Goal: Task Accomplishment & Management: Manage account settings

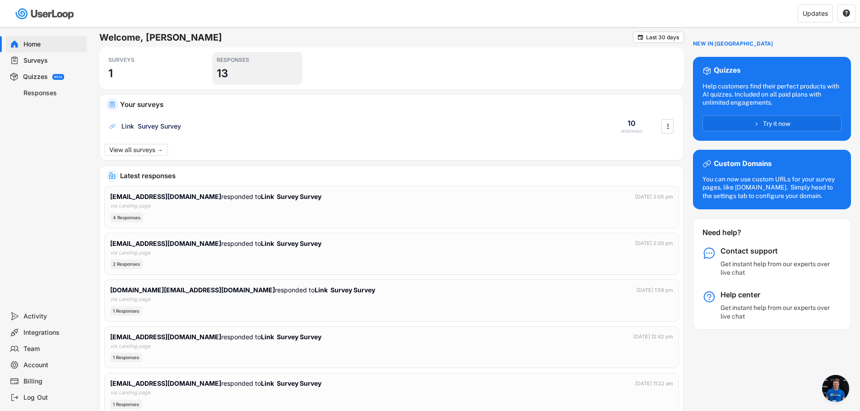
scroll to position [174, 0]
click at [96, 166] on div "Welcome, Todd  Last 30 days SURVEYS 1 RESPONSES 13 Your surveys Link Survey Su…" at bounding box center [475, 236] width 770 height 418
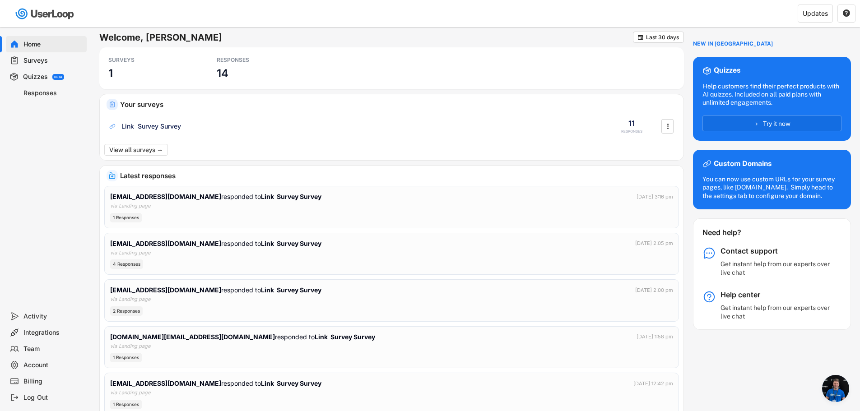
scroll to position [174, 0]
click at [257, 226] on div "tomryan132@aol.com responded to Link Survey Survey Oct 7, 2025 at 3:16 pm via L…" at bounding box center [391, 207] width 575 height 42
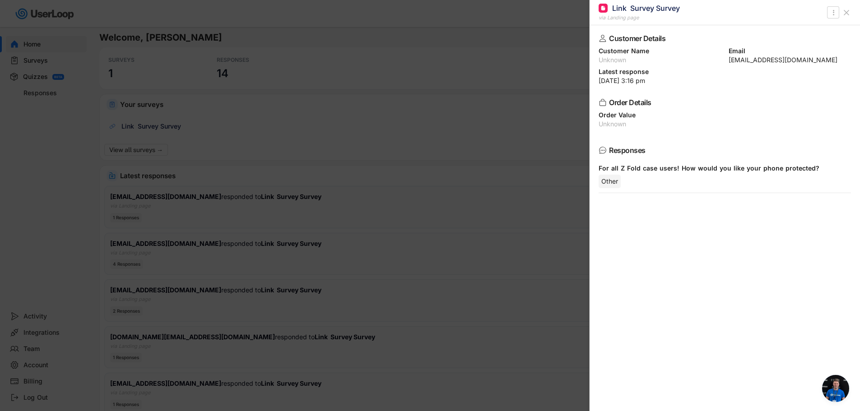
click at [31, 184] on div at bounding box center [430, 205] width 860 height 411
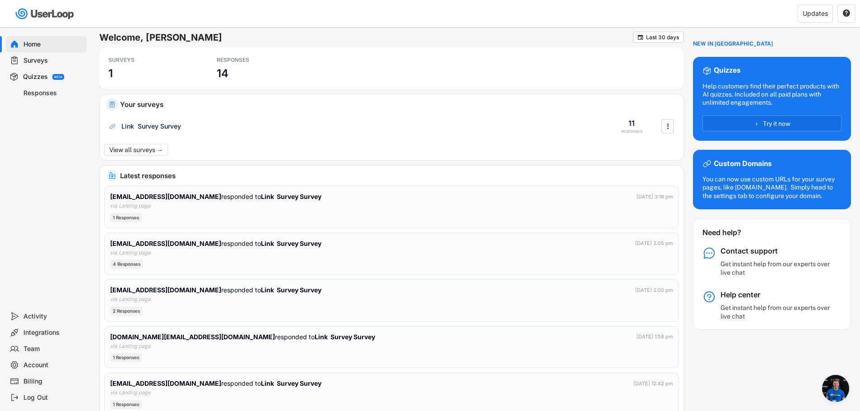
click at [51, 58] on div "Surveys" at bounding box center [53, 60] width 60 height 9
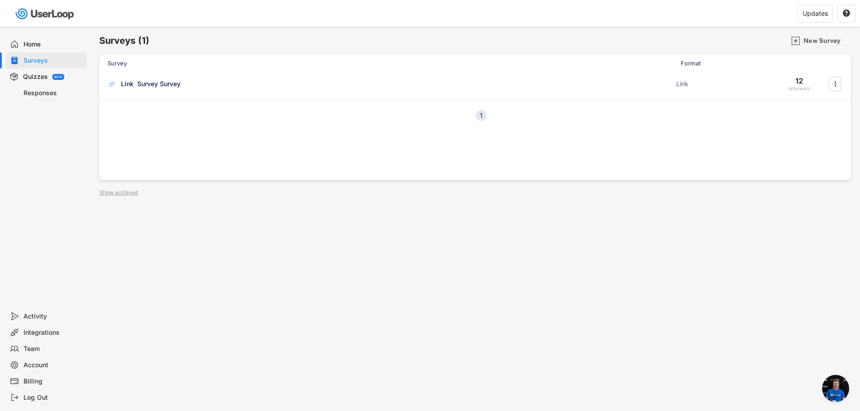
click at [267, 97] on div "Link Survey Survey ACTIVE Link 12 RESPONSES " at bounding box center [475, 86] width 752 height 28
click at [267, 88] on div "Link Survey Survey ACTIVE" at bounding box center [388, 83] width 563 height 9
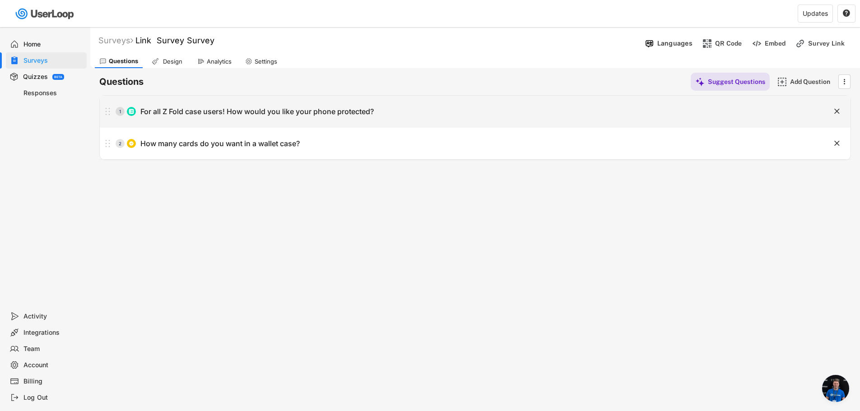
click at [269, 117] on div "1 For all Z Fold case users! How would you like your phone protected?" at bounding box center [452, 111] width 705 height 18
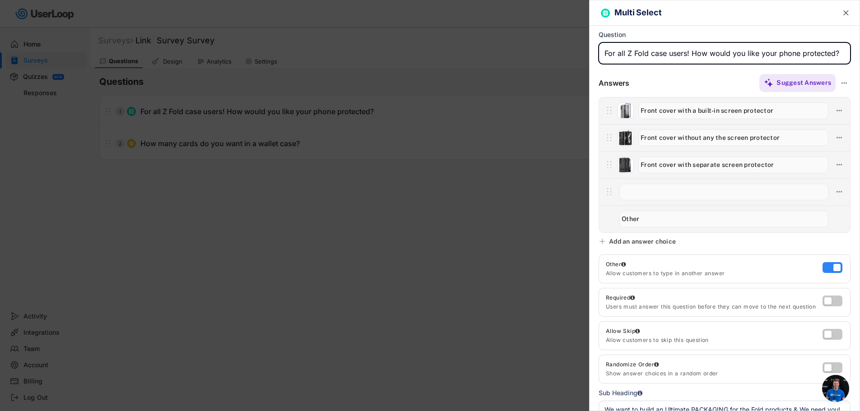
click at [831, 269] on label at bounding box center [830, 265] width 20 height 11
click at [0, 0] on input "checkbox" at bounding box center [0, 0] width 0 height 0
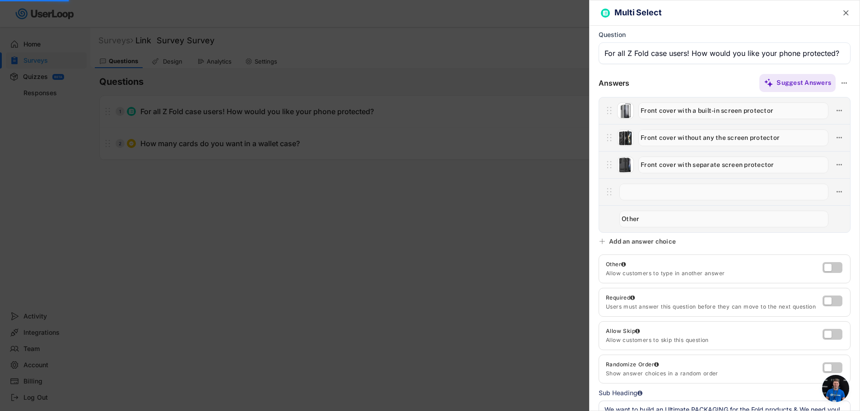
click at [427, 267] on div at bounding box center [430, 205] width 860 height 411
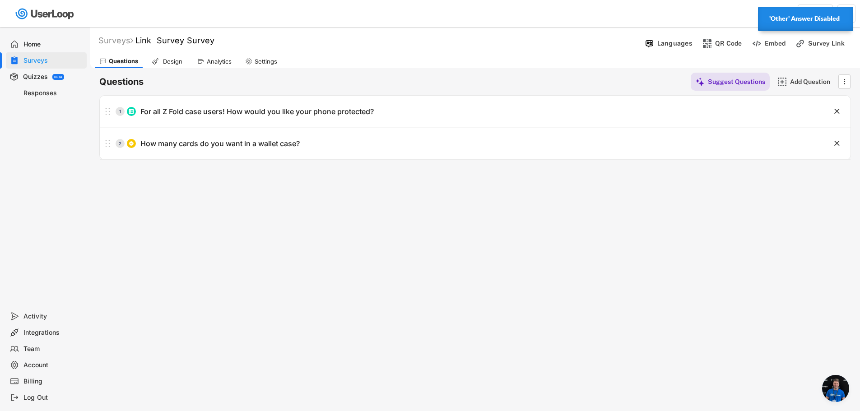
drag, startPoint x: 197, startPoint y: 204, endPoint x: 207, endPoint y: 197, distance: 12.6
click at [197, 204] on div "Surveys Link Survey Survey Languages QR Code Embed Survey Link Questions Design…" at bounding box center [475, 244] width 770 height 435
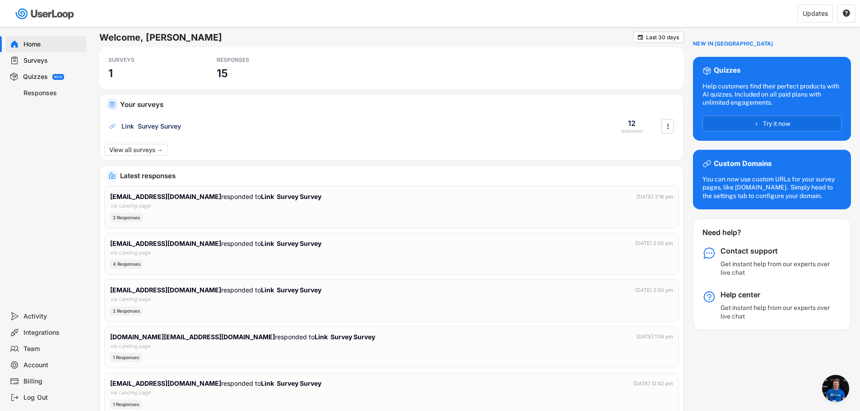
scroll to position [174, 0]
click at [287, 219] on div "2 Responses" at bounding box center [391, 217] width 563 height 9
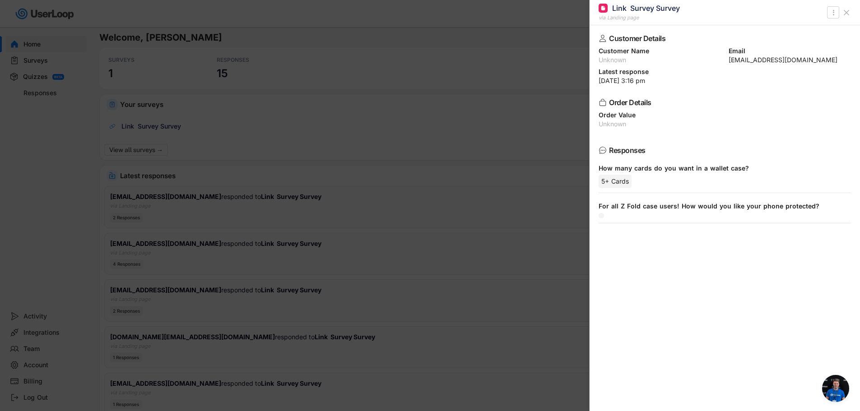
click at [775, 249] on div "Customer Details Customer Name Unknown Email tomryan132@aol.com Latest response…" at bounding box center [724, 218] width 270 height 386
click at [449, 108] on div at bounding box center [430, 205] width 860 height 411
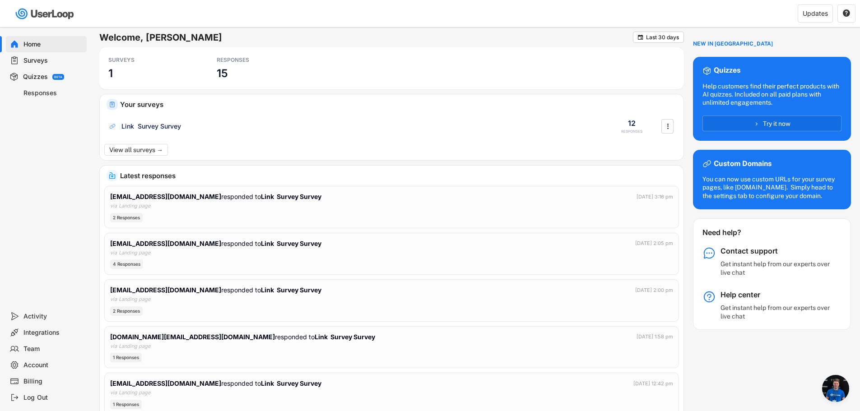
click at [35, 44] on div "Home" at bounding box center [53, 44] width 60 height 9
click at [51, 59] on div "Surveys" at bounding box center [53, 60] width 60 height 9
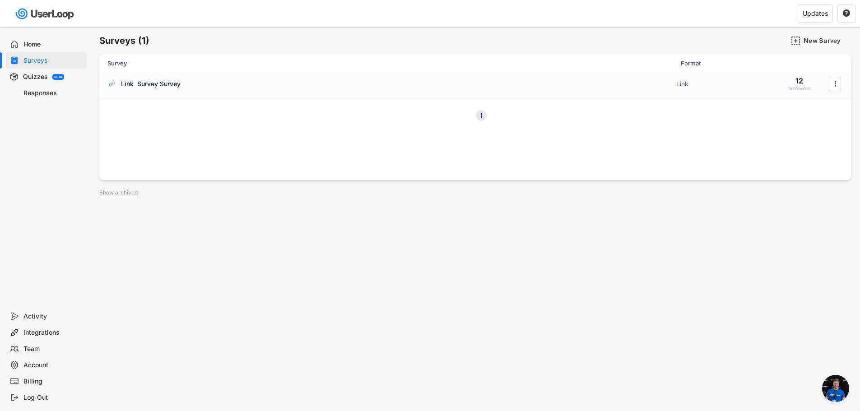
click at [190, 91] on div "Link Survey Survey ACTIVE Link 12 RESPONSES " at bounding box center [475, 83] width 752 height 23
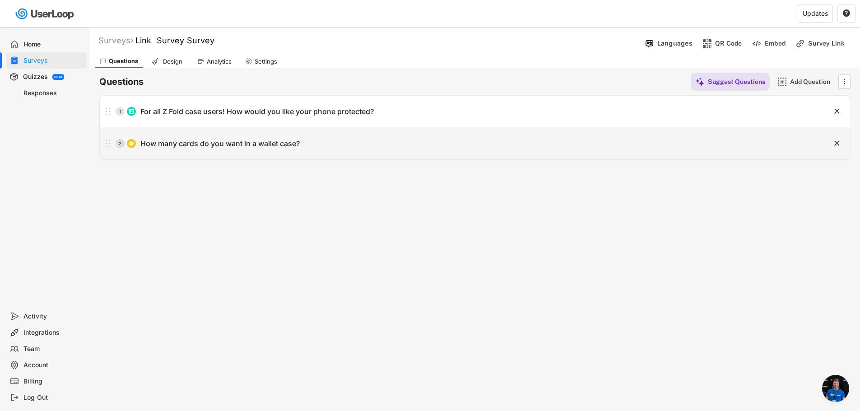
click at [272, 144] on div "How many cards do you want in a wallet case?" at bounding box center [219, 143] width 159 height 9
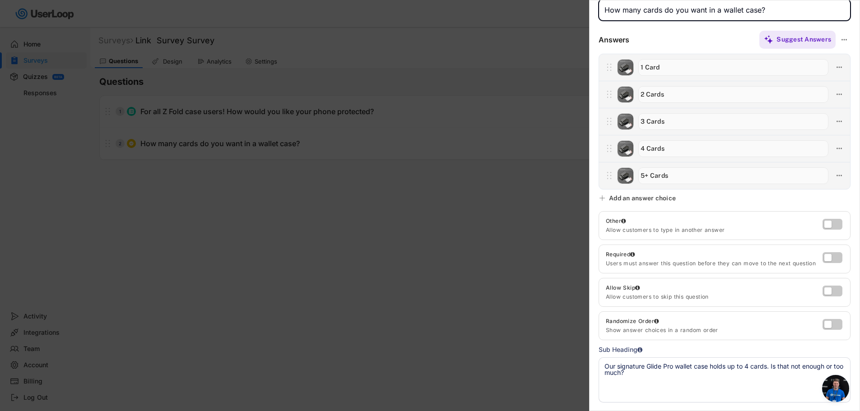
scroll to position [105, 0]
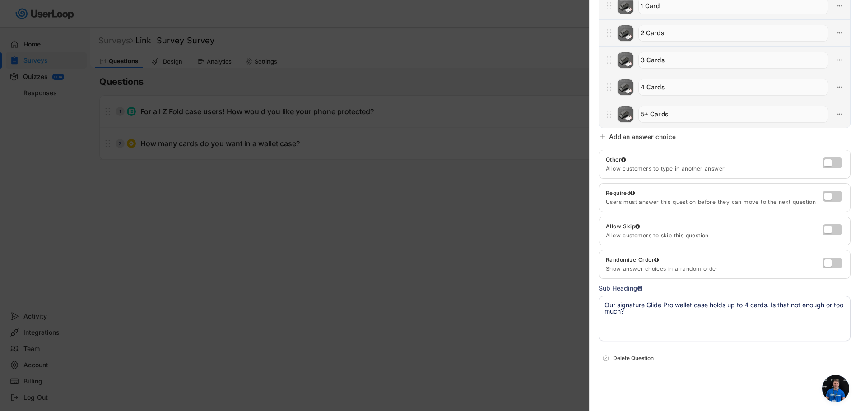
click at [466, 280] on div at bounding box center [430, 205] width 860 height 411
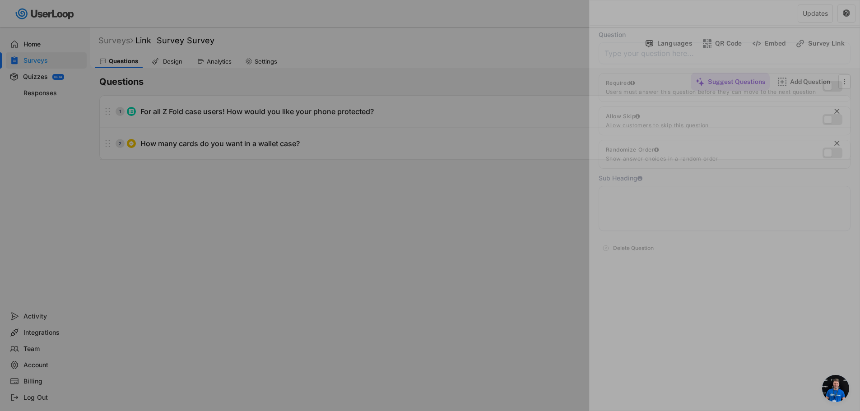
scroll to position [0, 0]
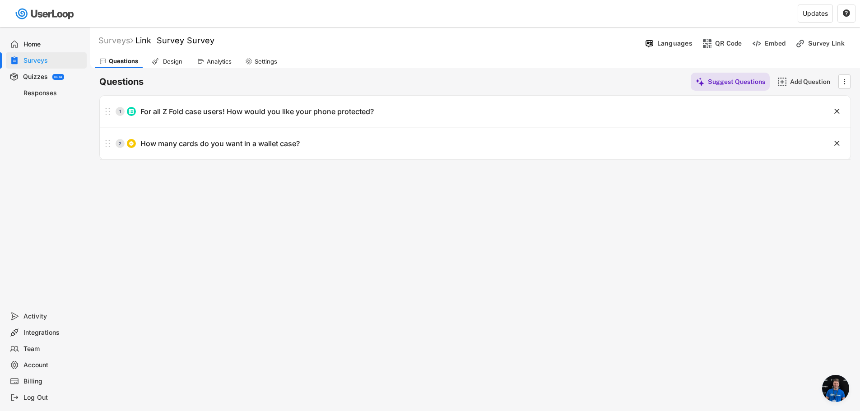
click at [223, 64] on div "Analytics" at bounding box center [219, 62] width 25 height 8
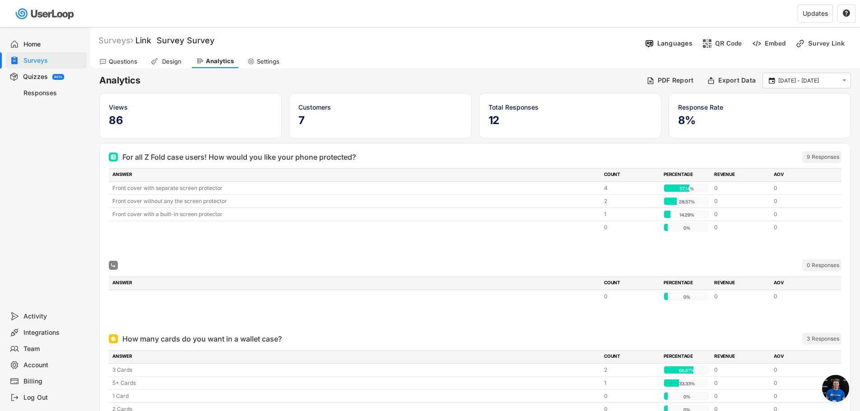
scroll to position [174, 0]
